Goal: Transaction & Acquisition: Purchase product/service

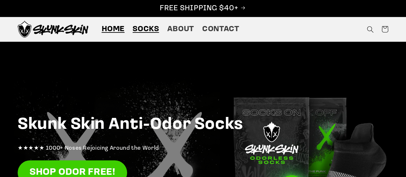
click at [149, 29] on span "Socks" at bounding box center [146, 29] width 26 height 10
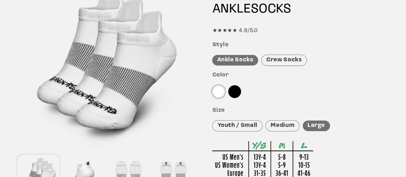
scroll to position [88, 0]
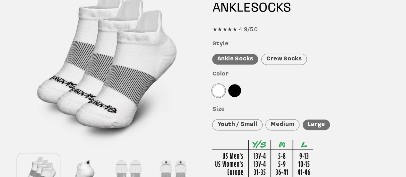
click at [280, 59] on div "Crew Socks" at bounding box center [285, 59] width 46 height 11
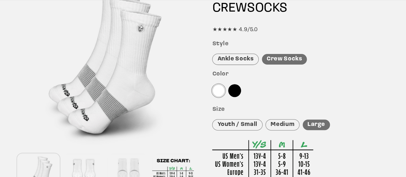
click at [238, 60] on div "Ankle Socks" at bounding box center [235, 59] width 47 height 11
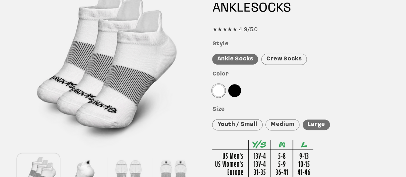
click at [236, 90] on div at bounding box center [234, 90] width 13 height 13
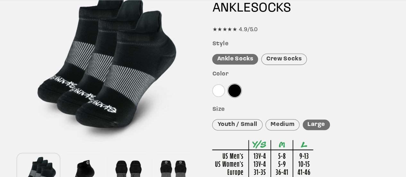
click at [284, 122] on div "Medium" at bounding box center [283, 124] width 34 height 11
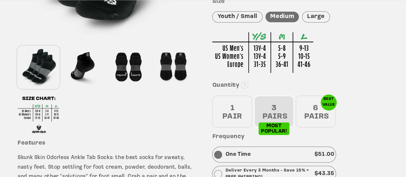
scroll to position [198, 0]
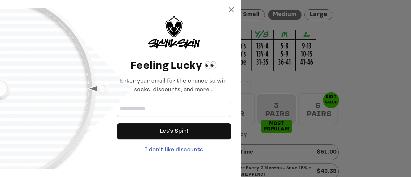
drag, startPoint x: 409, startPoint y: 35, endPoint x: 409, endPoint y: 60, distance: 25.4
click at [209, 111] on input "Email address" at bounding box center [174, 109] width 114 height 16
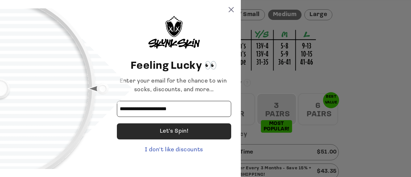
type input "**********"
click at [172, 132] on div "Let's Spin!" at bounding box center [174, 131] width 29 height 16
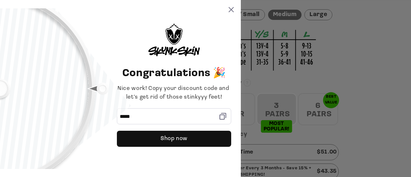
click at [223, 118] on rect at bounding box center [223, 115] width 4 height 4
click at [231, 9] on icon at bounding box center [231, 9] width 5 height 5
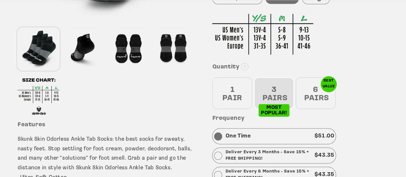
scroll to position [222, 0]
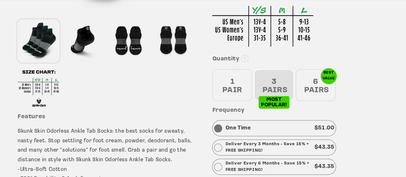
click at [277, 76] on div "3 PAIRS" at bounding box center [274, 85] width 40 height 32
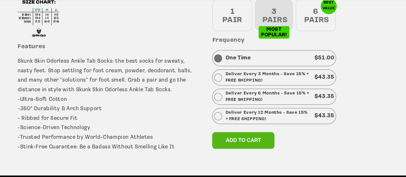
scroll to position [307, 0]
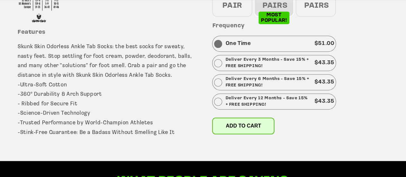
click at [243, 130] on button "Add to cart" at bounding box center [243, 126] width 62 height 17
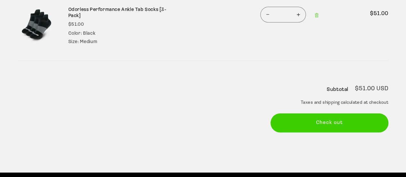
scroll to position [115, 0]
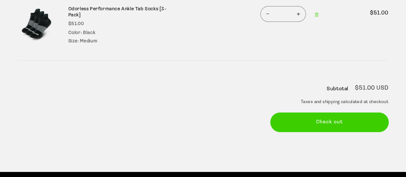
click at [363, 121] on button "Check out" at bounding box center [330, 122] width 118 height 19
